Goal: Information Seeking & Learning: Learn about a topic

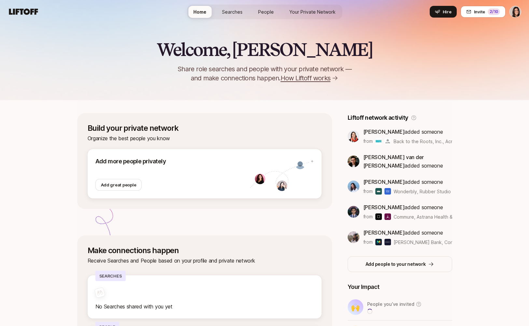
scroll to position [91, 0]
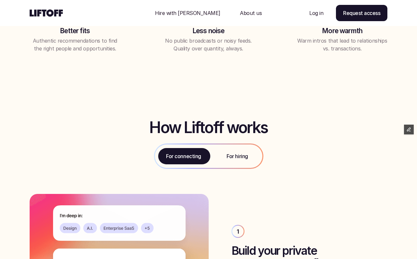
click at [227, 156] on p "For hiring" at bounding box center [237, 156] width 21 height 8
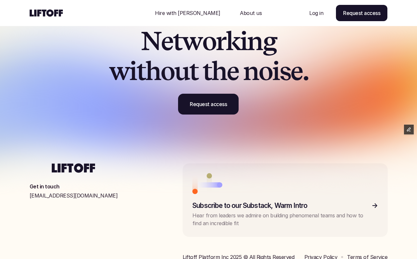
scroll to position [1934, 0]
